Goal: Go to known website: Go to known website

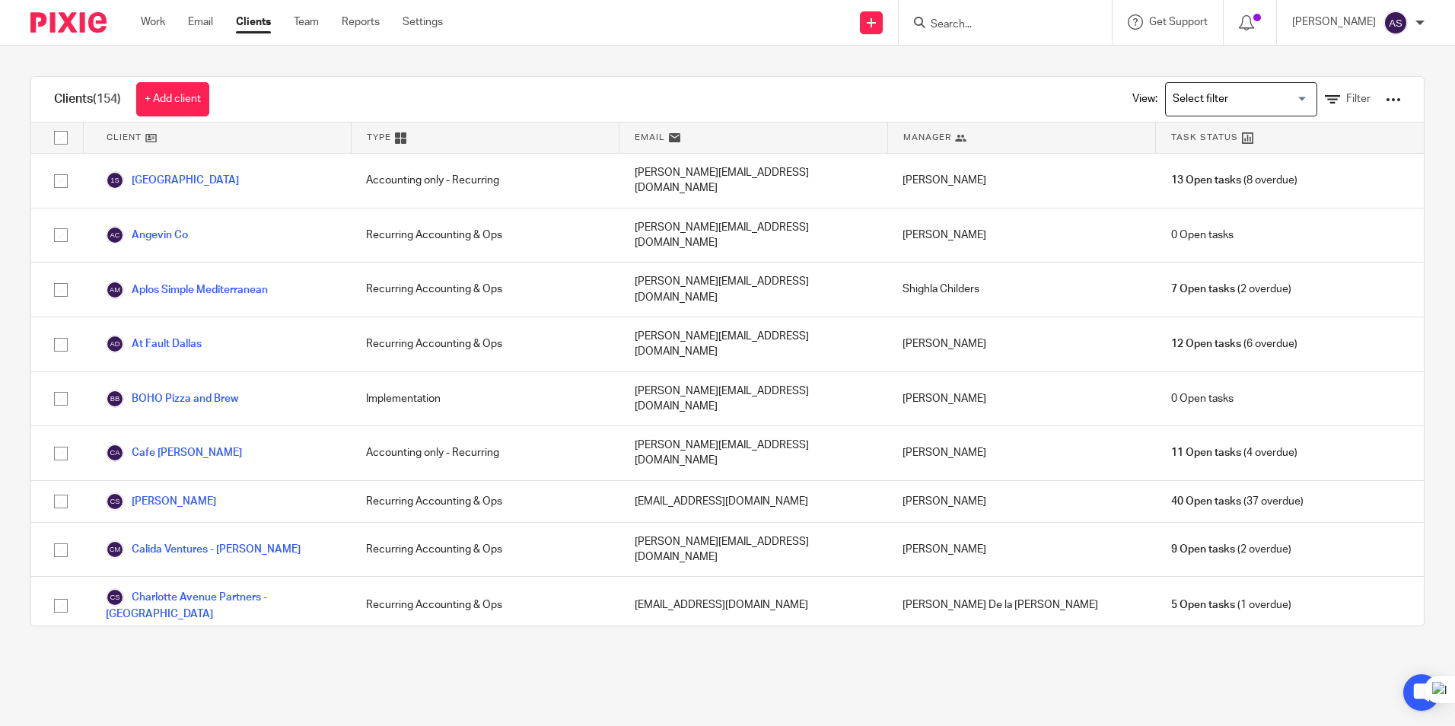
scroll to position [4077, 0]
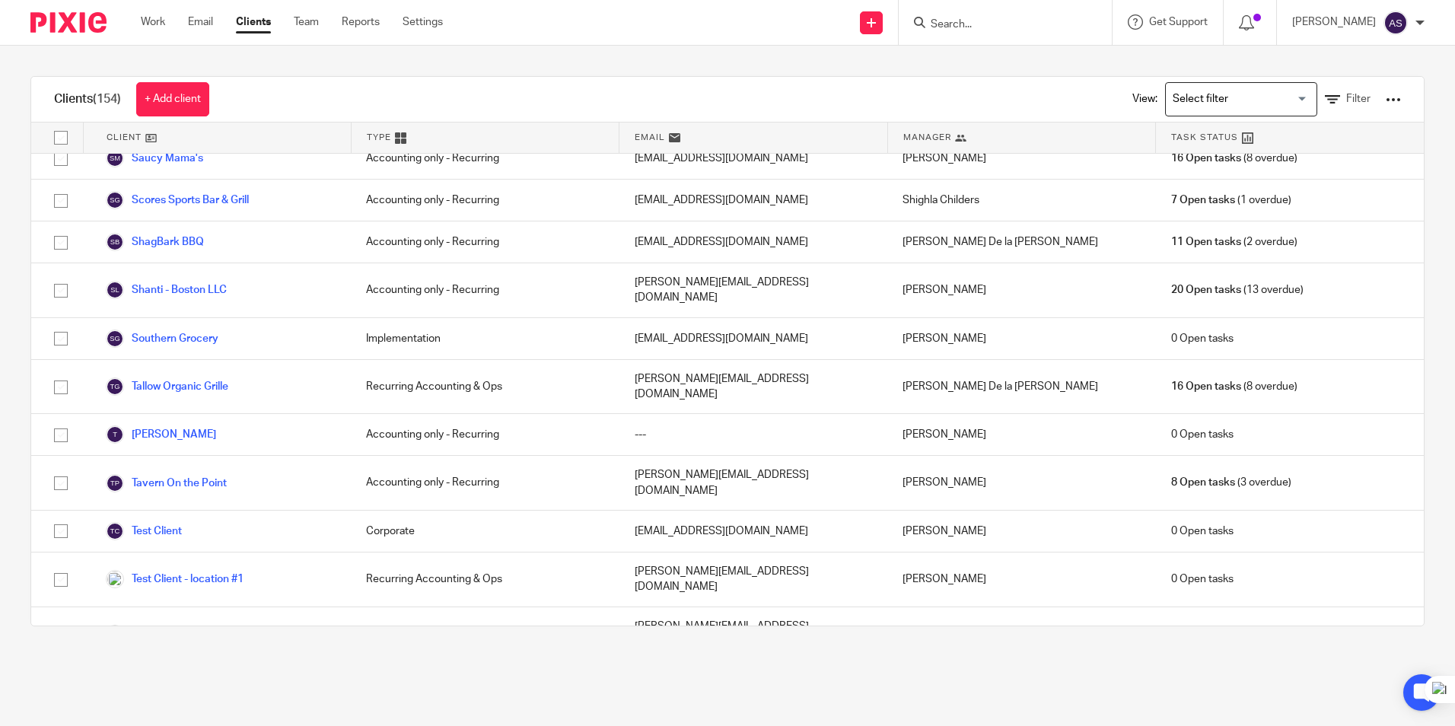
drag, startPoint x: 243, startPoint y: 386, endPoint x: 397, endPoint y: 297, distance: 178.3
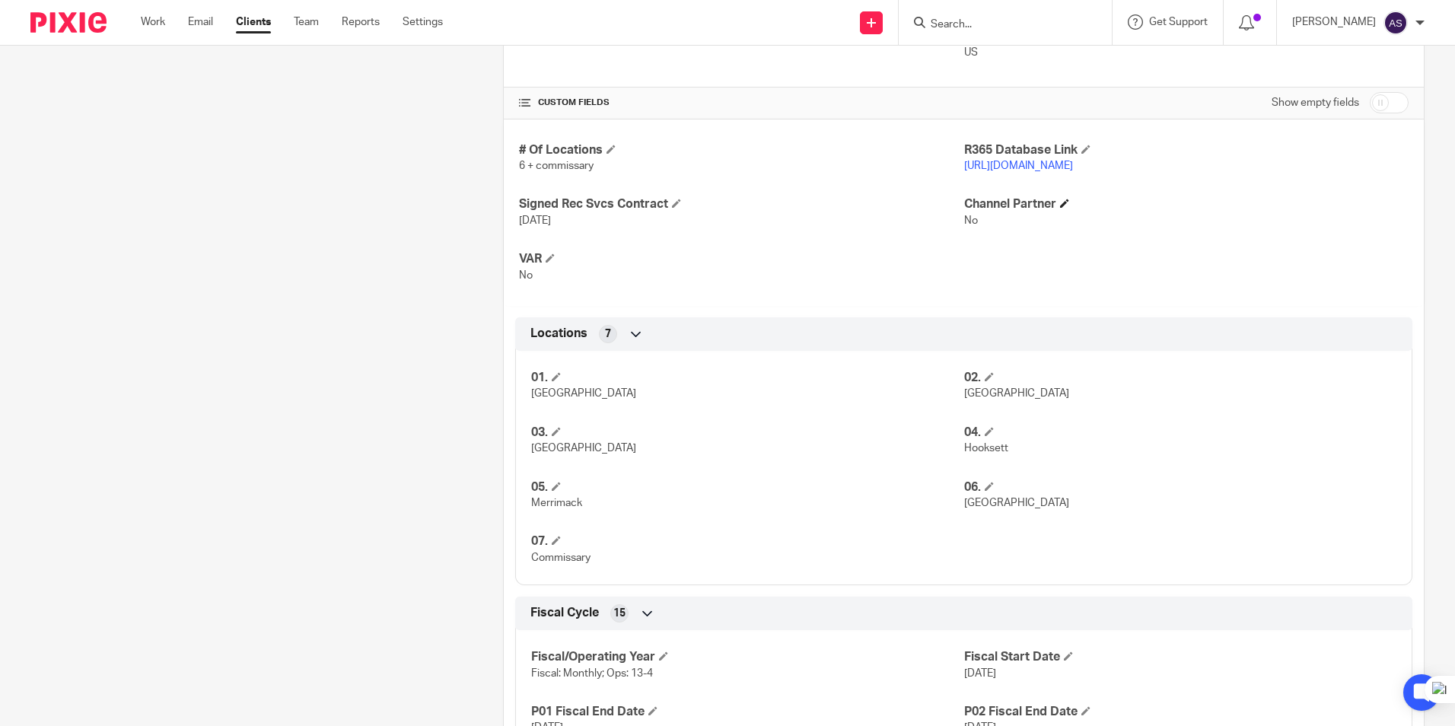
scroll to position [609, 0]
click at [1011, 166] on link "[URL][DOMAIN_NAME]" at bounding box center [1018, 165] width 109 height 11
